Goal: Navigation & Orientation: Find specific page/section

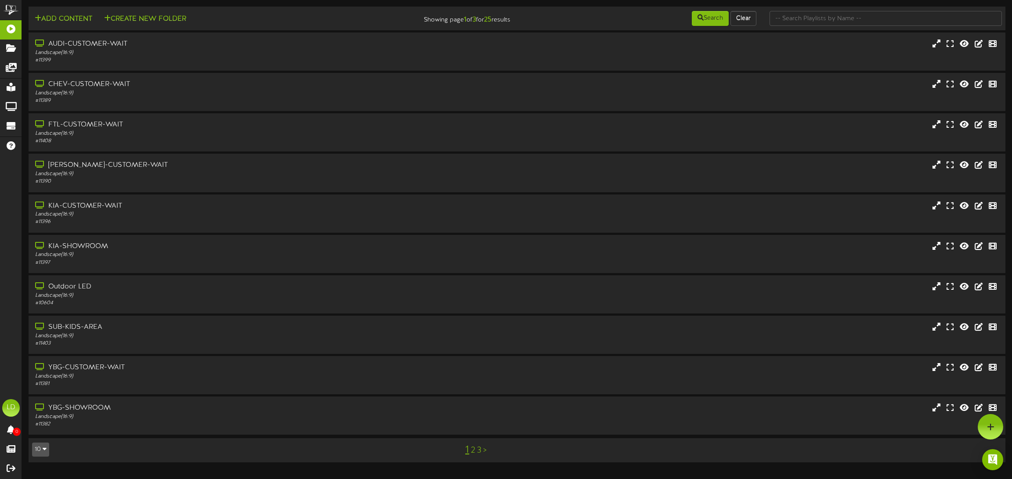
click at [46, 449] on icon "button" at bounding box center [45, 449] width 4 height 6
click at [42, 406] on div "25" at bounding box center [41, 406] width 17 height 13
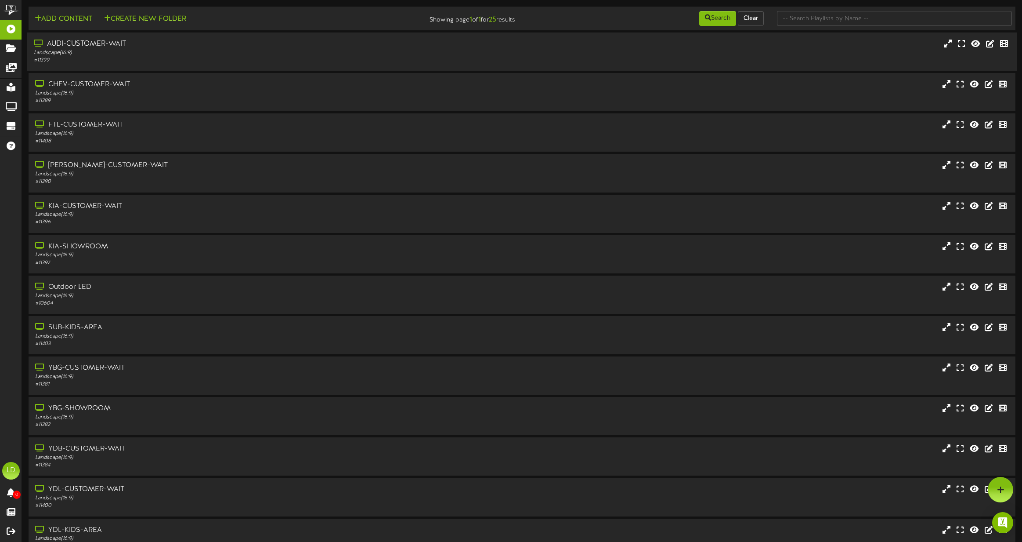
click at [95, 51] on div "Landscape ( 16:9 )" at bounding box center [233, 52] width 399 height 7
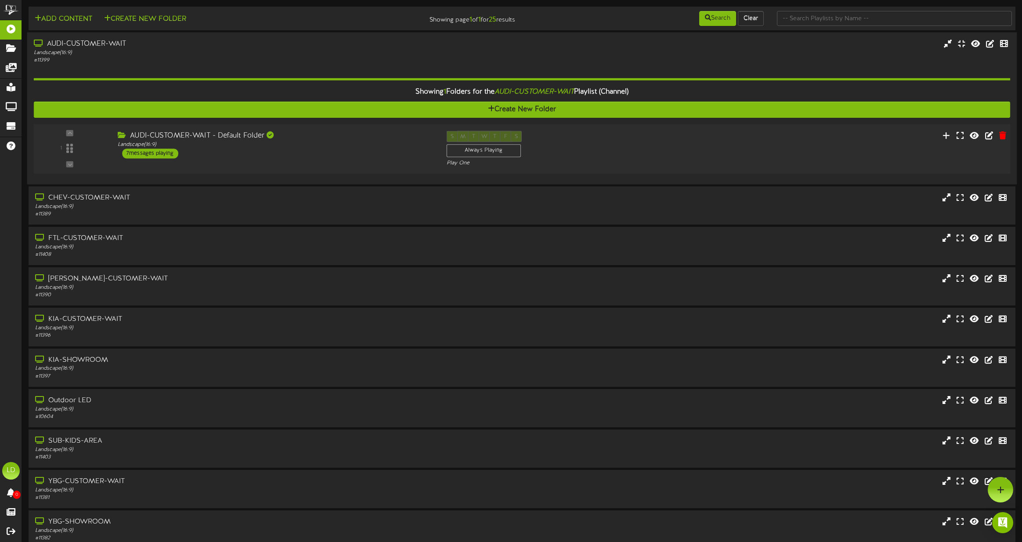
click at [160, 154] on div "7 messages playing" at bounding box center [150, 153] width 56 height 10
